Goal: Transaction & Acquisition: Purchase product/service

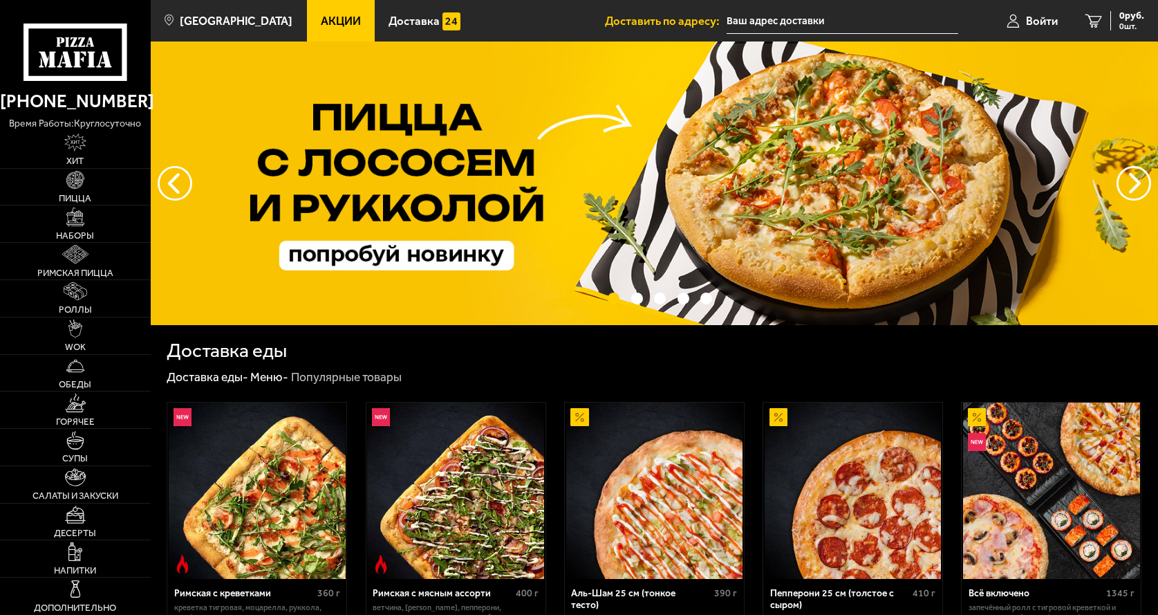
type input "проспект Королёва, 30к1"
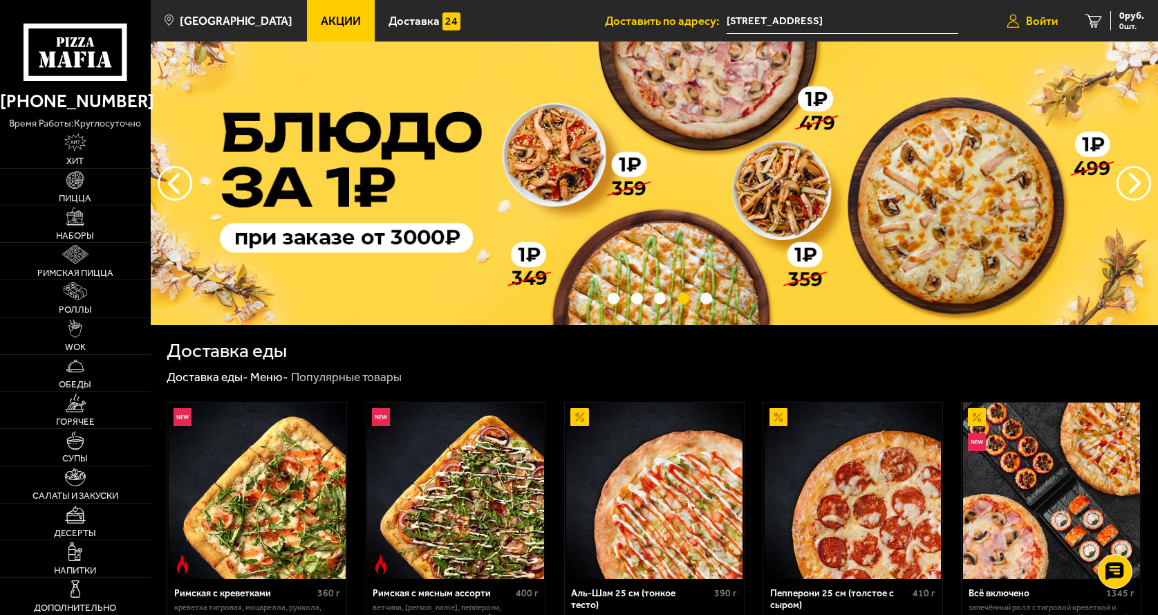
click at [1034, 26] on span "Войти" at bounding box center [1042, 21] width 32 height 12
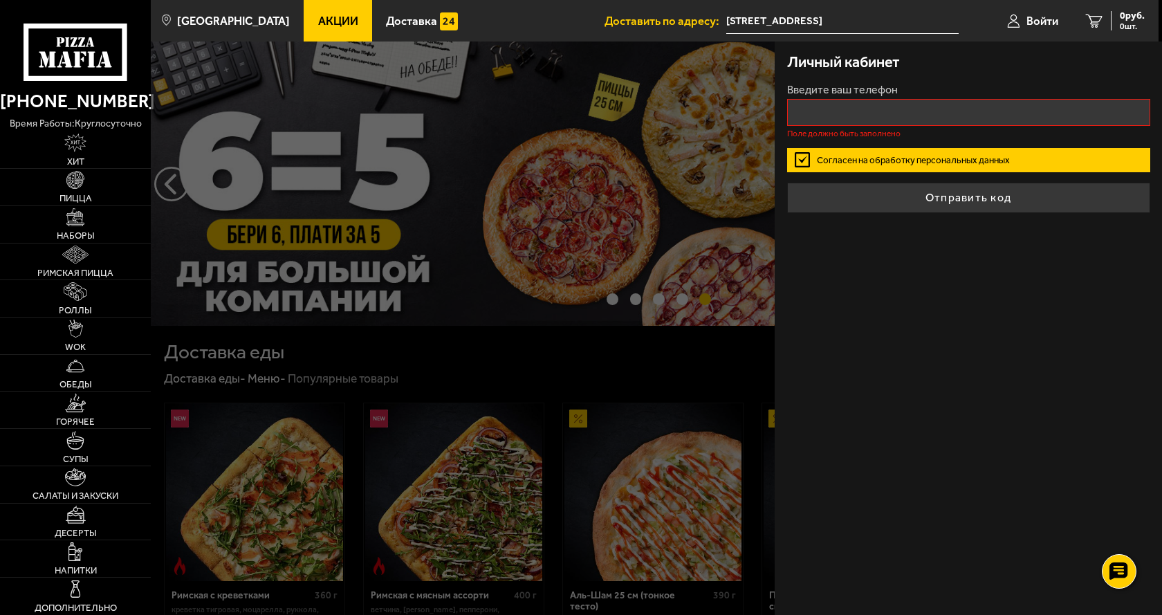
click at [1036, 310] on div "Личный кабинет Введите ваш телефон Поле должно быть заполнено Согласен на обраб…" at bounding box center [967, 327] width 387 height 573
